Goal: Check status

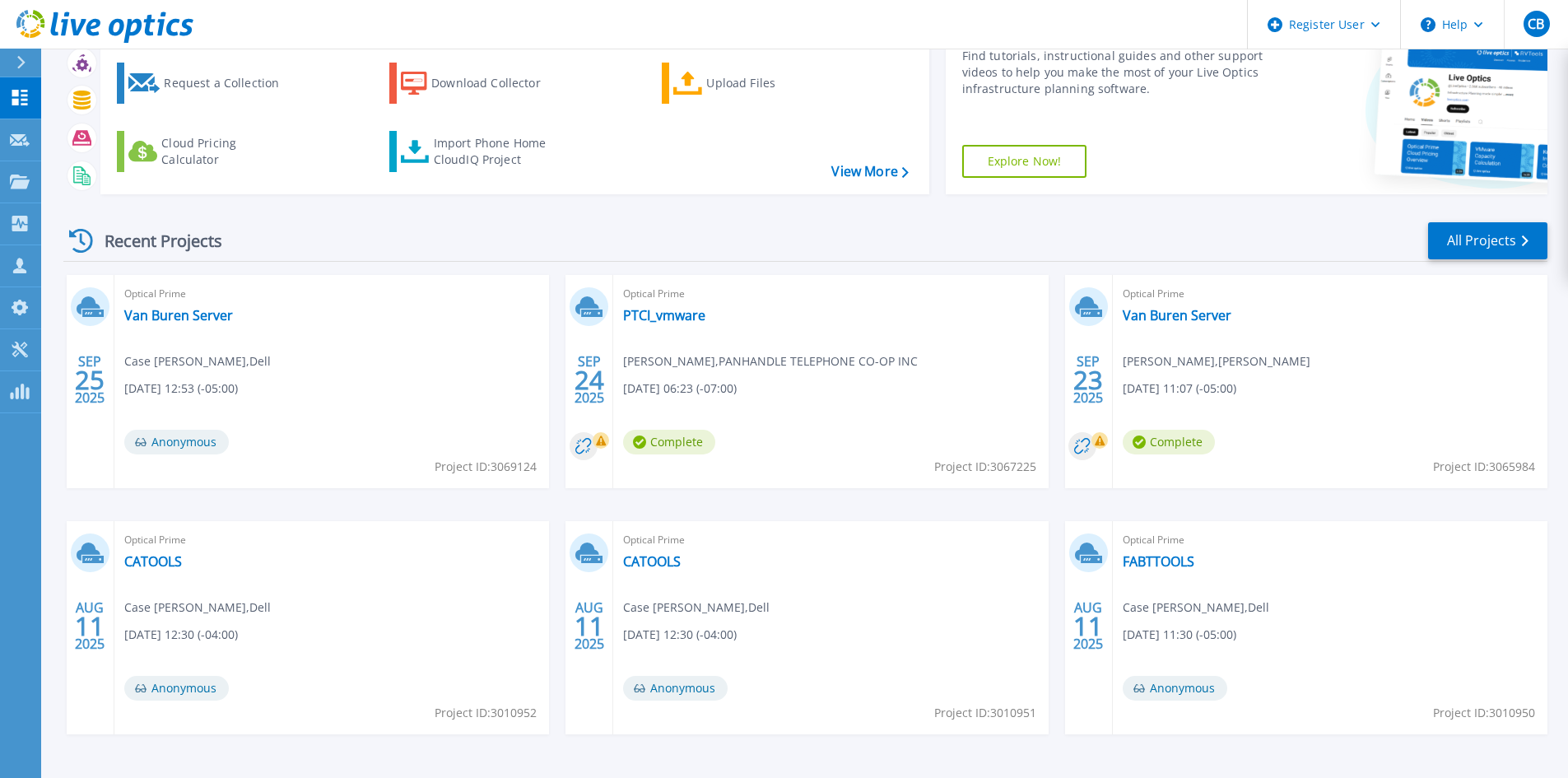
scroll to position [134, 0]
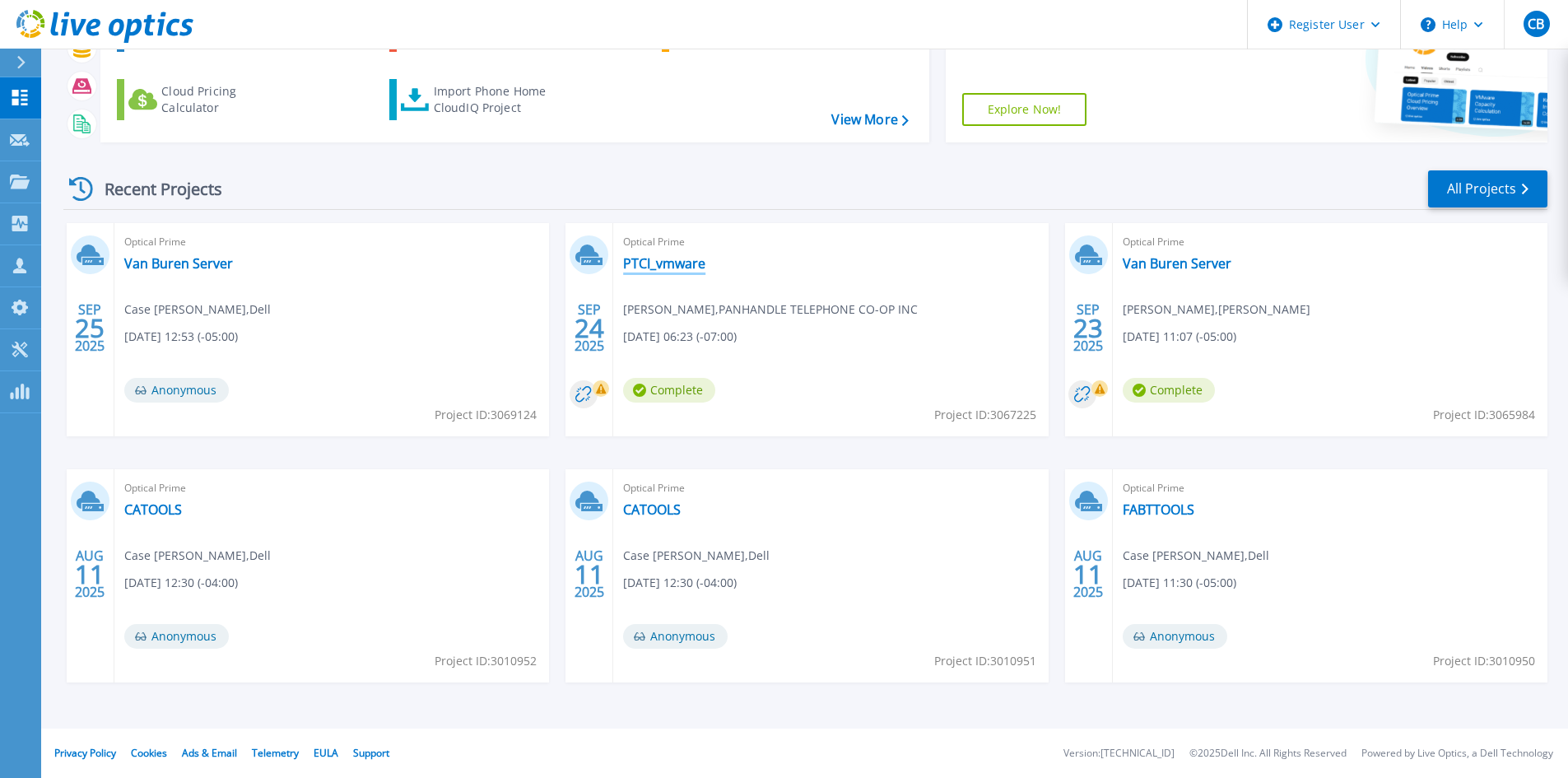
click at [667, 268] on link "PTCI_vmware" at bounding box center [664, 263] width 82 height 16
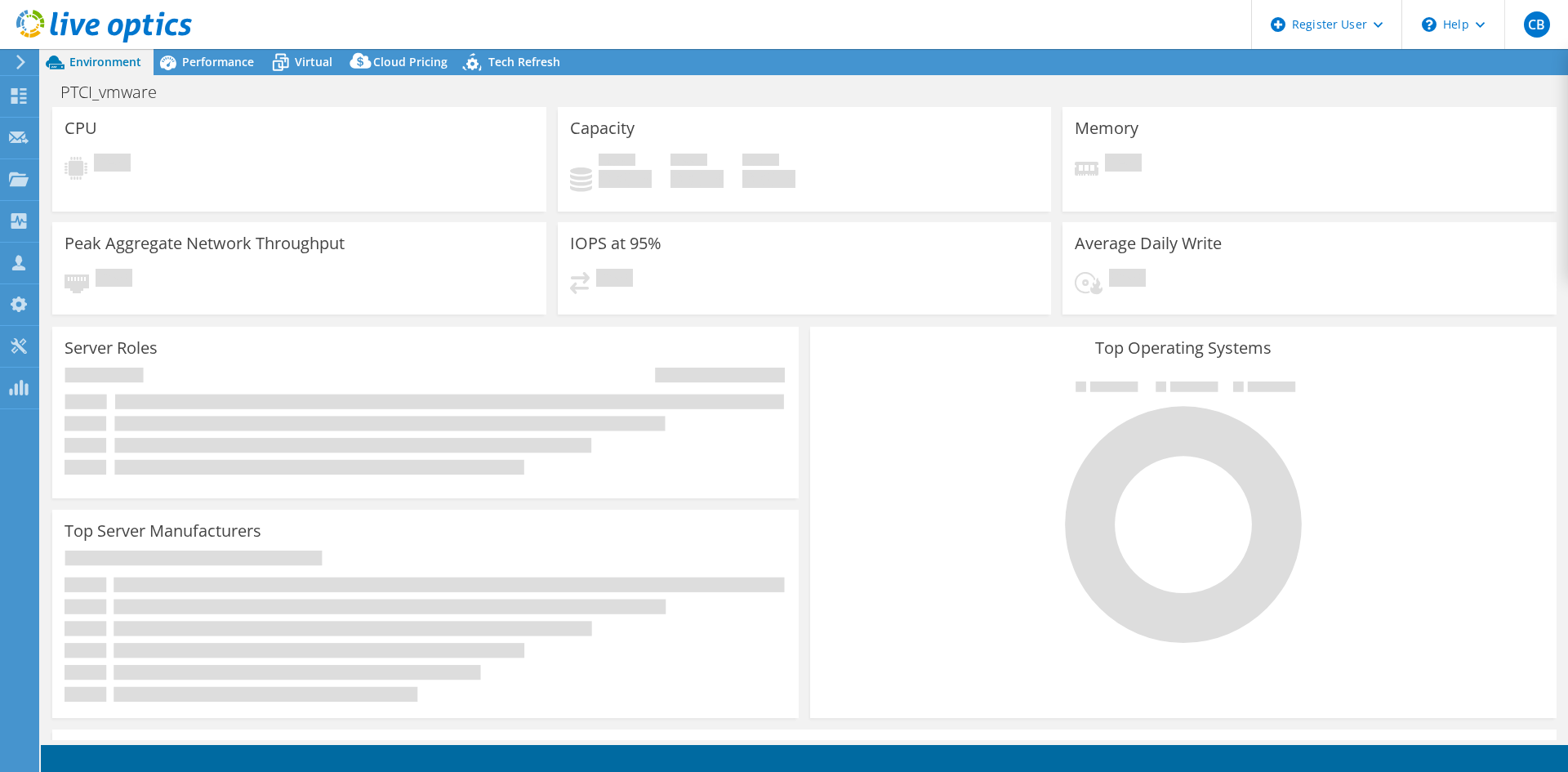
select select "USD"
